Goal: Transaction & Acquisition: Subscribe to service/newsletter

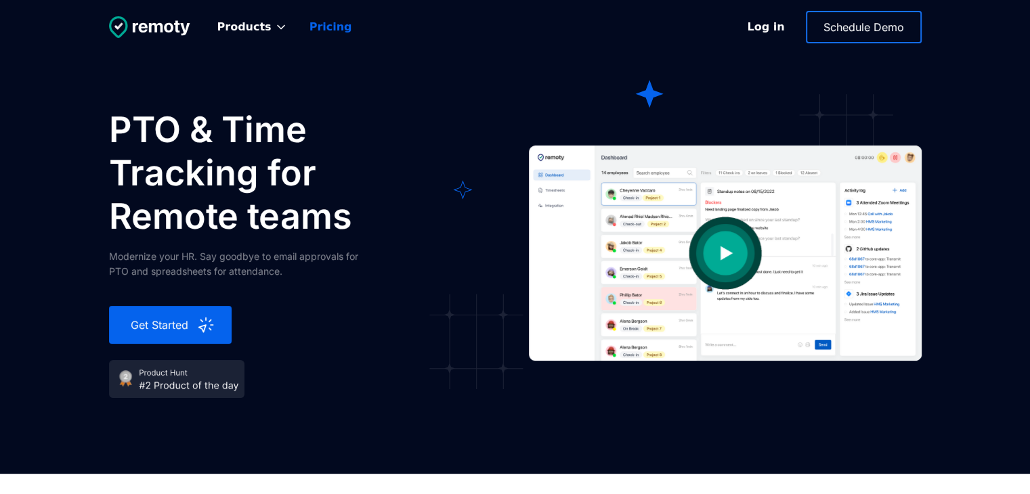
click at [320, 21] on link "Pricing" at bounding box center [331, 27] width 64 height 30
click at [198, 385] on img at bounding box center [176, 379] width 135 height 38
click at [174, 374] on img at bounding box center [176, 379] width 135 height 38
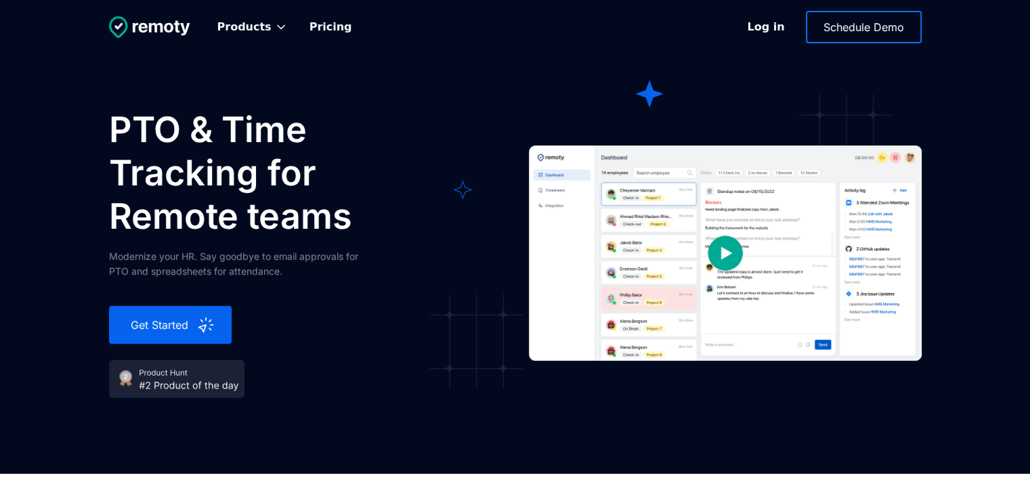
click at [174, 374] on img at bounding box center [176, 379] width 135 height 38
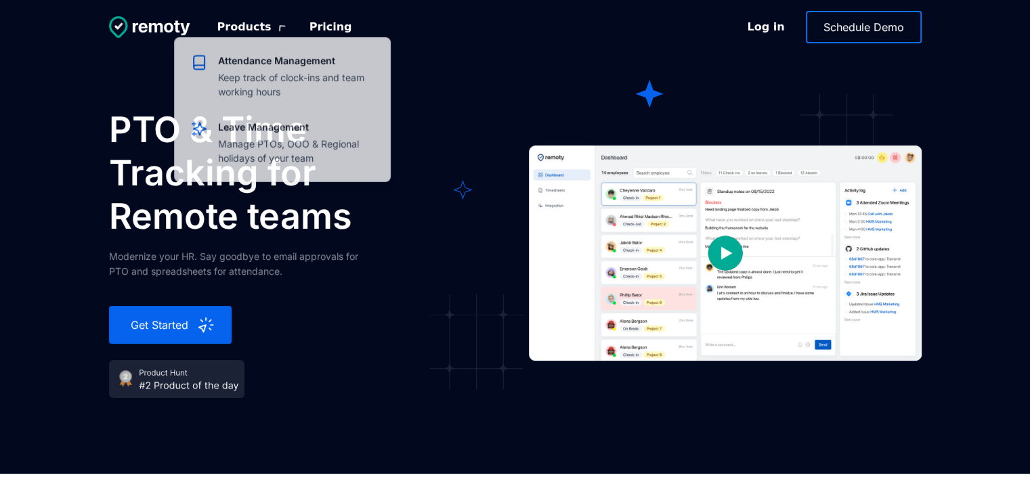
click at [261, 26] on div "Products" at bounding box center [253, 27] width 92 height 30
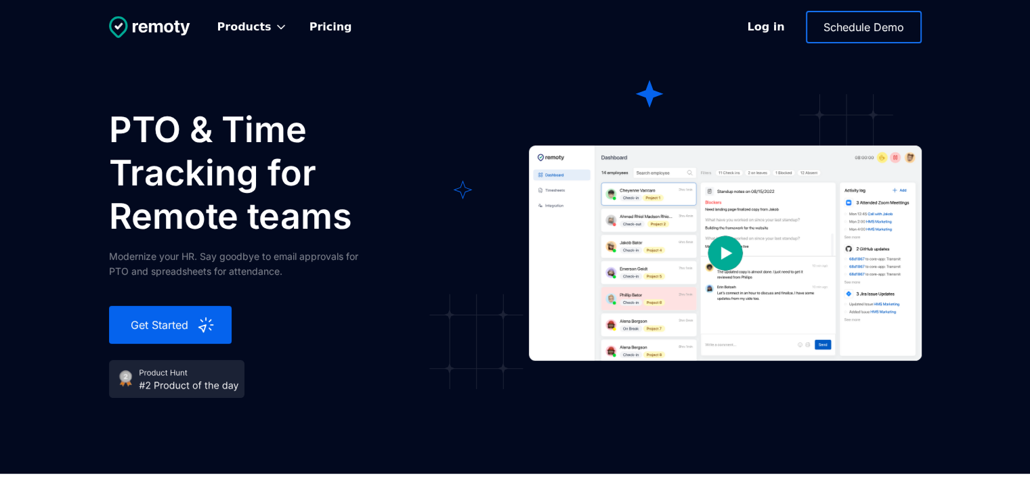
click at [261, 26] on div "Products" at bounding box center [253, 27] width 92 height 30
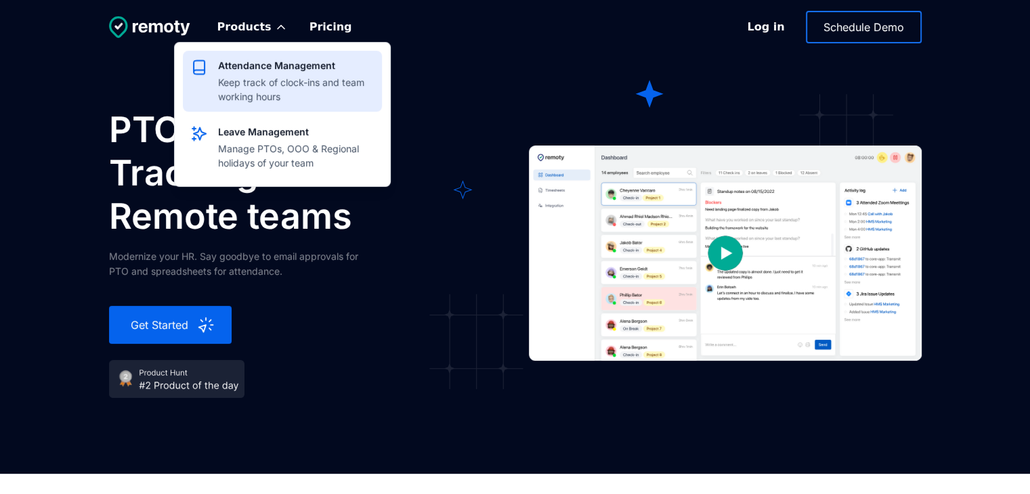
click at [274, 88] on div "Keep track of clock-ins and team working hours" at bounding box center [296, 89] width 156 height 28
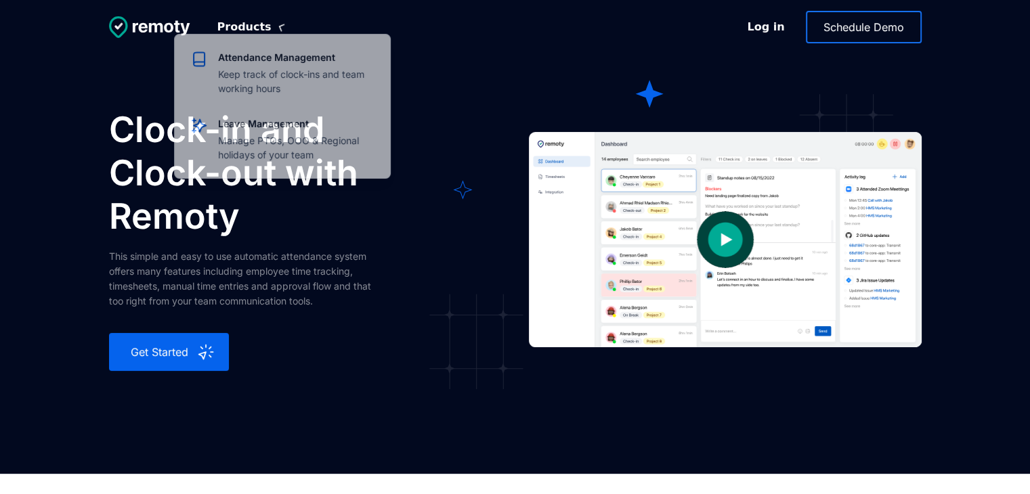
click at [240, 23] on div "Products" at bounding box center [244, 27] width 54 height 14
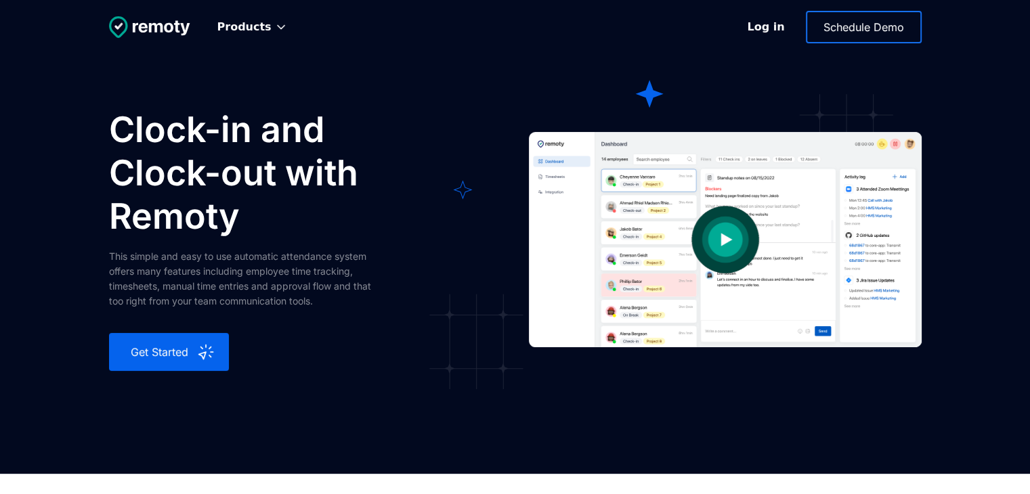
click at [146, 16] on img at bounding box center [149, 27] width 81 height 22
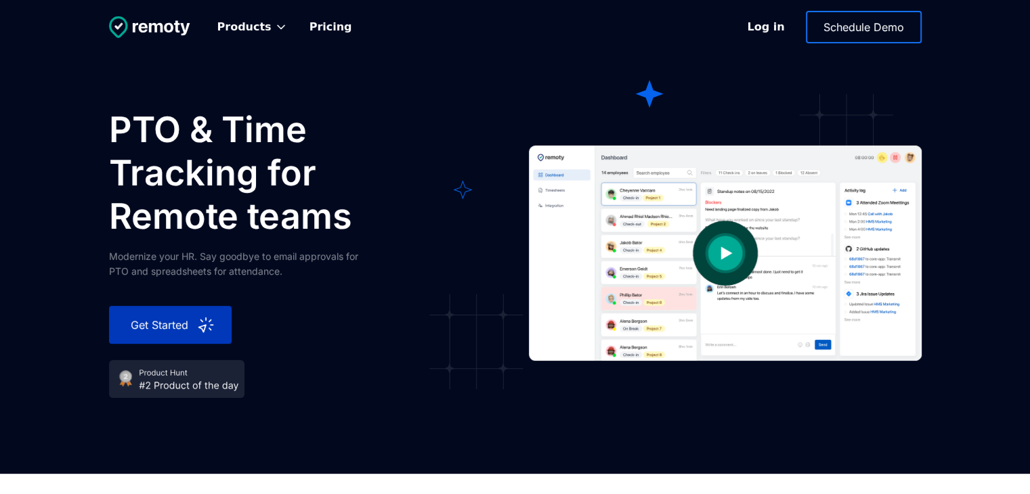
click at [189, 331] on div "Get Started" at bounding box center [160, 325] width 71 height 16
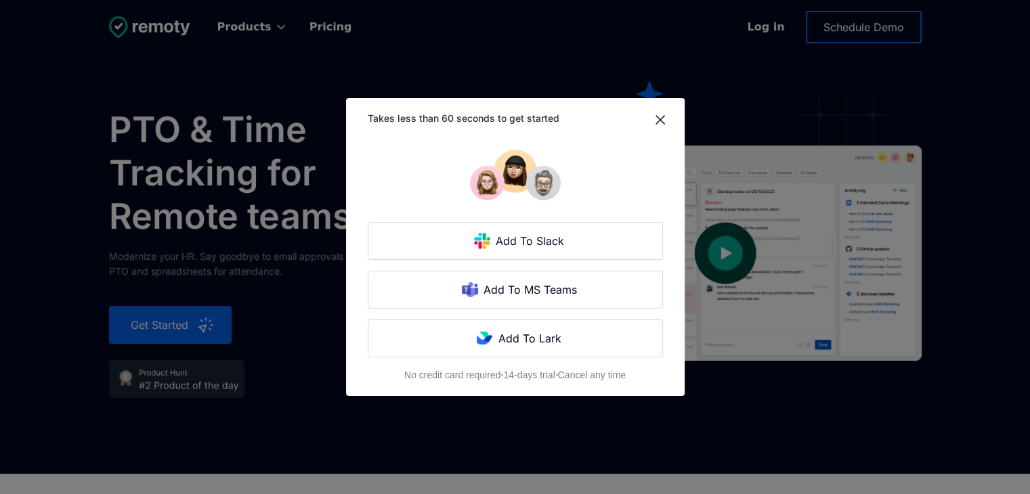
click at [659, 120] on img at bounding box center [660, 120] width 16 height 16
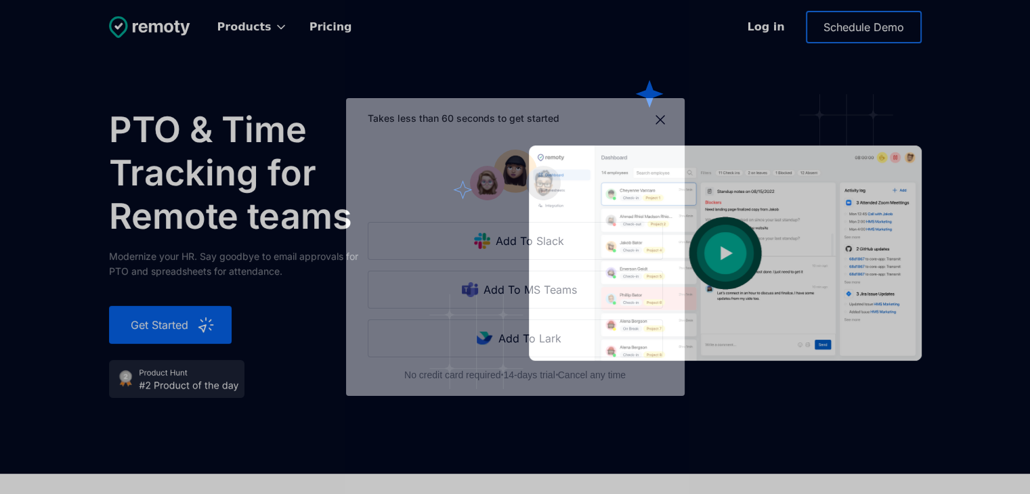
click at [664, 120] on img at bounding box center [660, 120] width 16 height 16
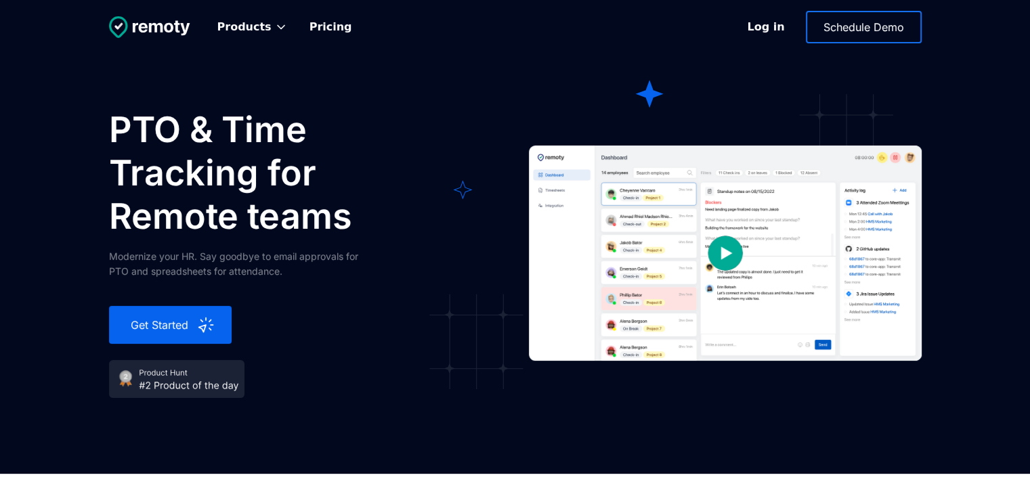
click at [624, 192] on link "open lightbox" at bounding box center [725, 253] width 393 height 290
